Goal: Transaction & Acquisition: Purchase product/service

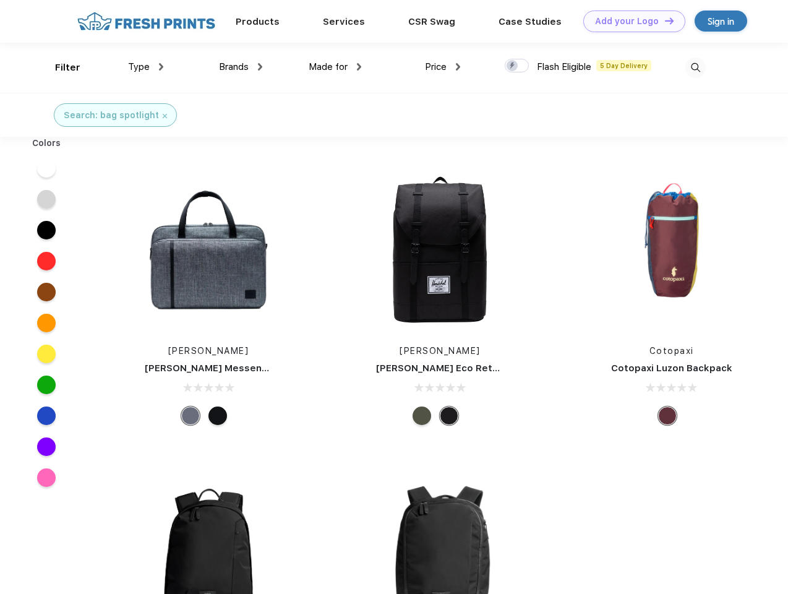
scroll to position [1, 0]
click at [630, 21] on link "Add your Logo Design Tool" at bounding box center [634, 22] width 102 height 22
click at [0, 0] on div "Design Tool" at bounding box center [0, 0] width 0 height 0
click at [664, 20] on link "Add your Logo Design Tool" at bounding box center [634, 22] width 102 height 22
click at [59, 67] on div "Filter" at bounding box center [67, 68] width 25 height 14
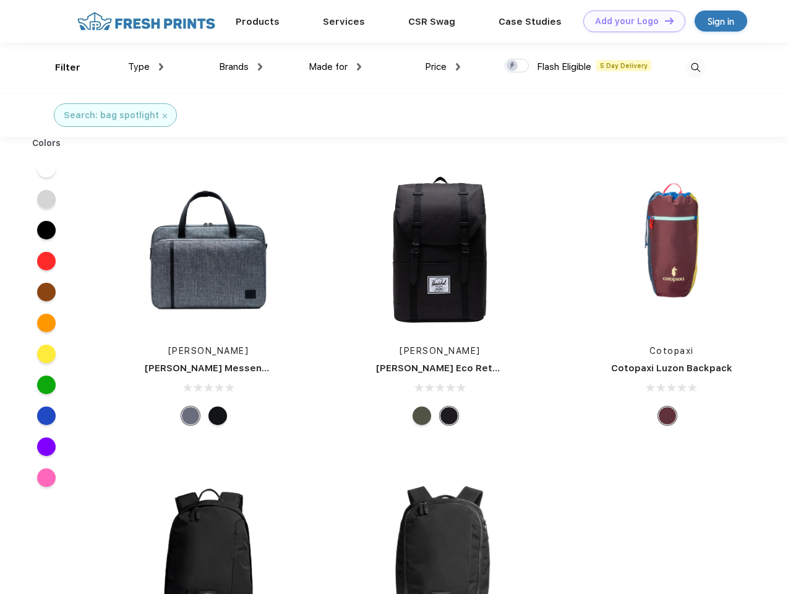
click at [146, 67] on span "Type" at bounding box center [139, 66] width 22 height 11
click at [241, 67] on span "Brands" at bounding box center [234, 66] width 30 height 11
click at [335, 67] on span "Made for" at bounding box center [328, 66] width 39 height 11
click at [443, 67] on span "Price" at bounding box center [436, 66] width 22 height 11
click at [517, 66] on div at bounding box center [517, 66] width 24 height 14
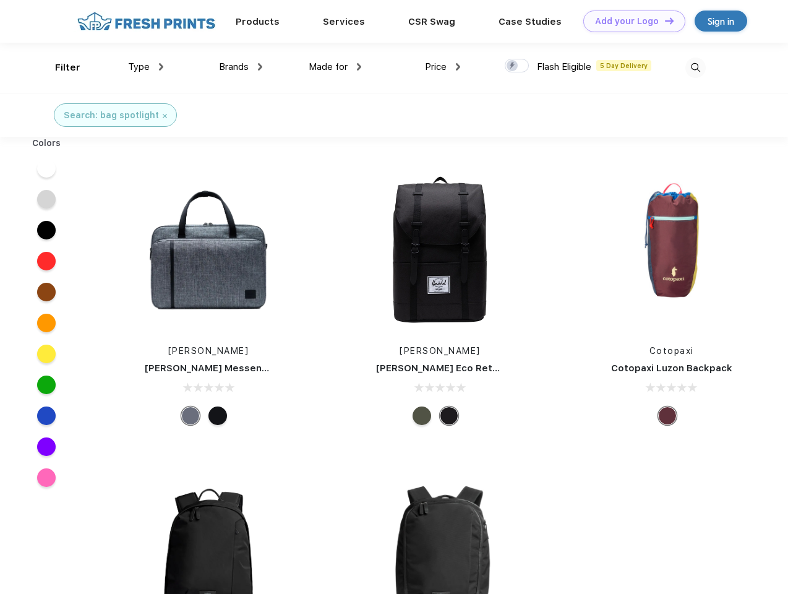
click at [513, 66] on input "checkbox" at bounding box center [509, 62] width 8 height 8
click at [695, 67] on img at bounding box center [695, 68] width 20 height 20
